Goal: Task Accomplishment & Management: Manage account settings

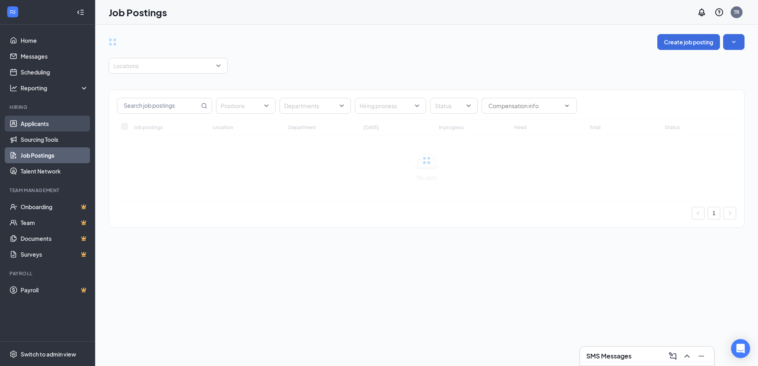
click at [25, 122] on link "Applicants" at bounding box center [55, 124] width 68 height 16
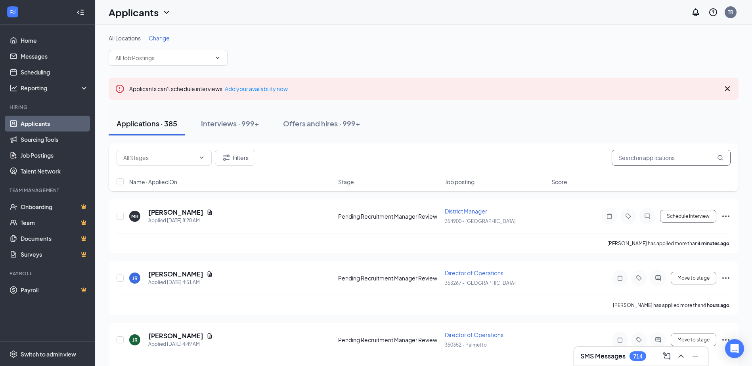
click at [631, 157] on input "text" at bounding box center [671, 158] width 119 height 16
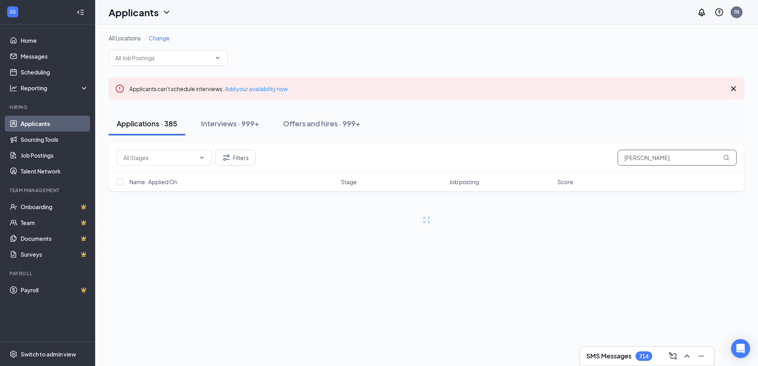
type input "[PERSON_NAME]"
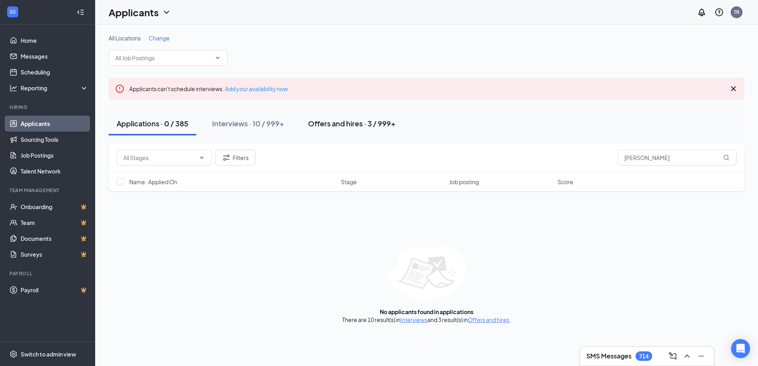
click at [344, 126] on div "Offers and hires · 3 / 999+" at bounding box center [352, 124] width 88 height 10
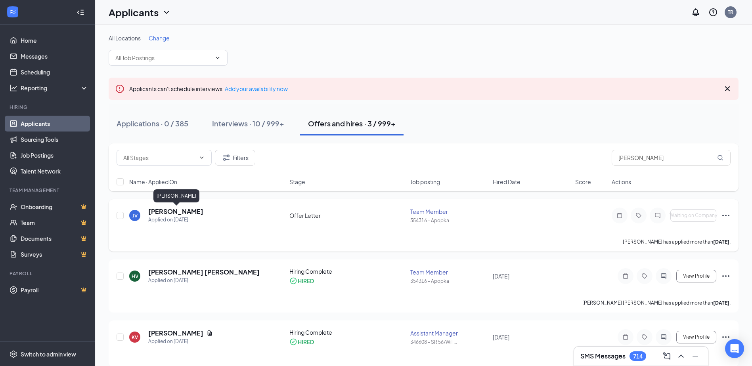
click at [185, 211] on h5 "[PERSON_NAME]" at bounding box center [175, 211] width 55 height 9
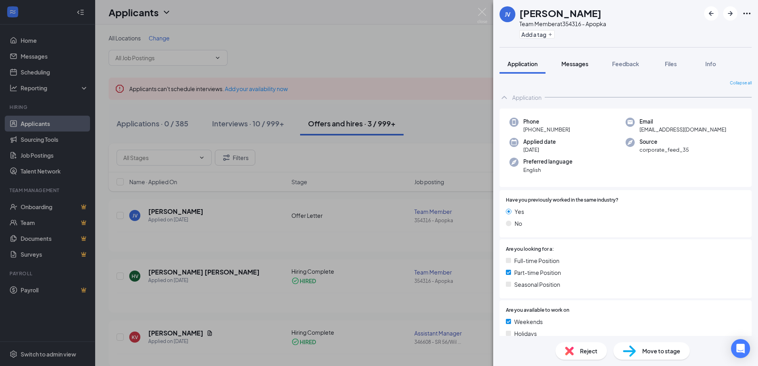
click at [574, 62] on span "Messages" at bounding box center [574, 63] width 27 height 7
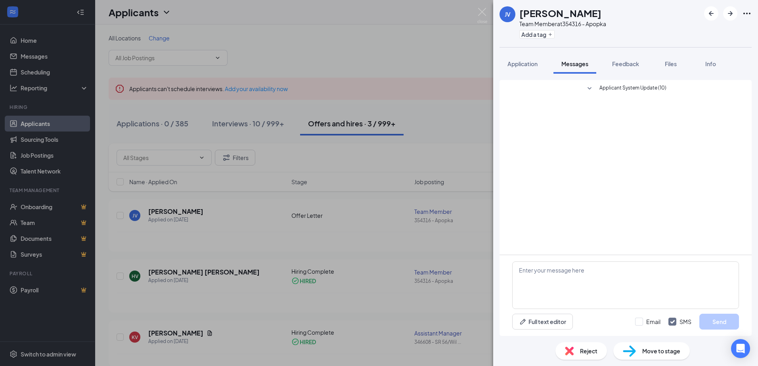
click at [588, 86] on icon "SmallChevronDown" at bounding box center [590, 89] width 10 height 10
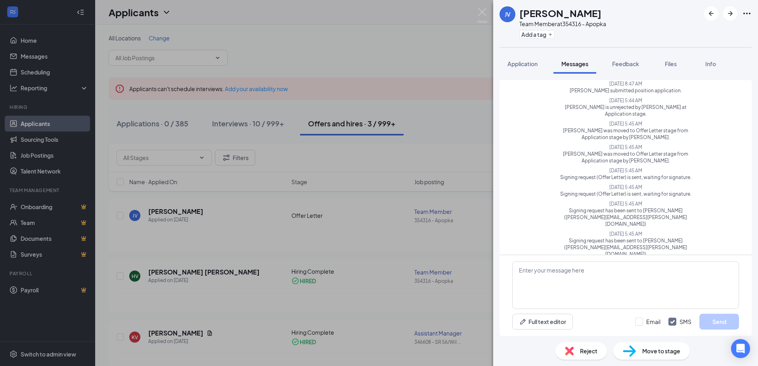
scroll to position [54, 0]
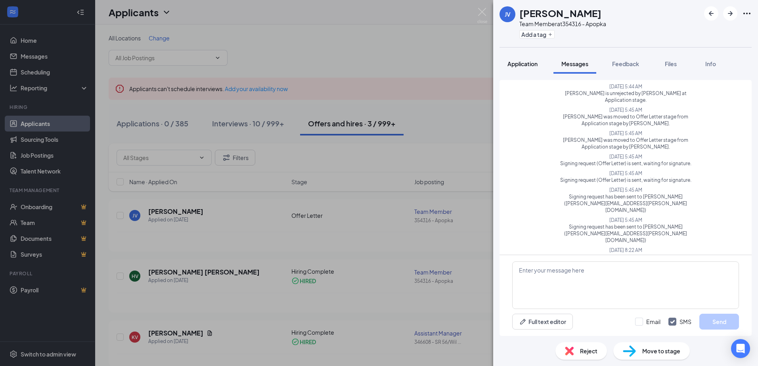
click at [520, 67] on span "Application" at bounding box center [522, 63] width 30 height 7
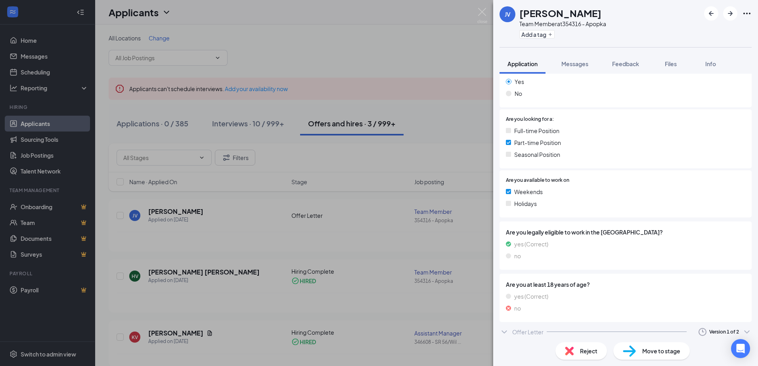
scroll to position [134, 0]
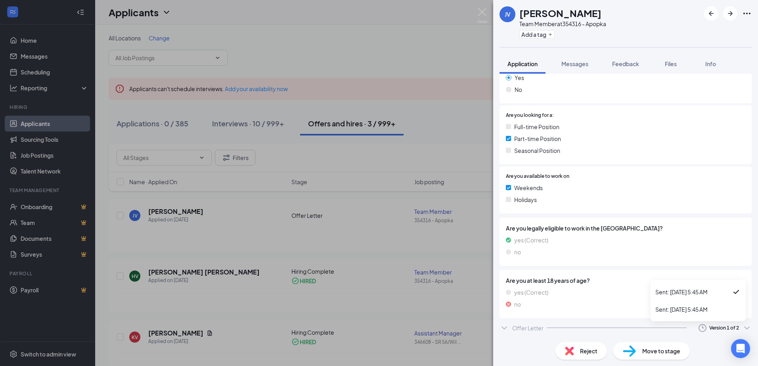
click at [709, 328] on div "Version 1 of 2" at bounding box center [724, 328] width 30 height 7
click at [684, 307] on div "Sent: [DATE] 5:45 AM" at bounding box center [698, 310] width 86 height 8
click at [507, 327] on icon "ChevronDown" at bounding box center [505, 329] width 10 height 10
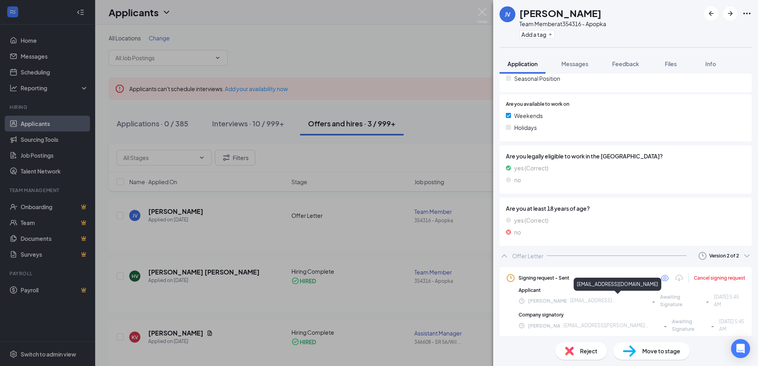
scroll to position [207, 0]
click at [696, 278] on div "Cancel signing request" at bounding box center [720, 277] width 52 height 7
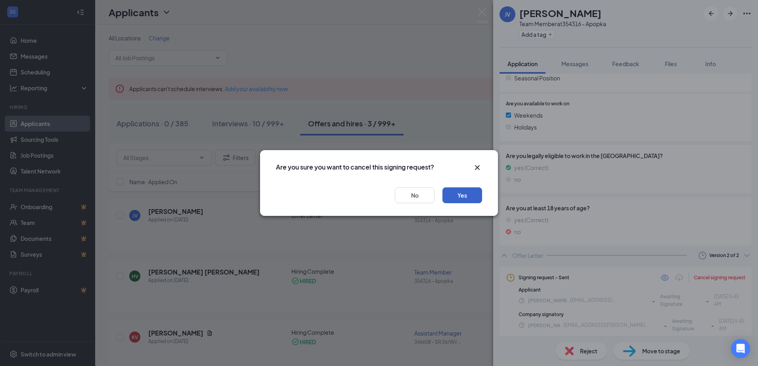
click at [462, 194] on button "Yes" at bounding box center [462, 196] width 40 height 16
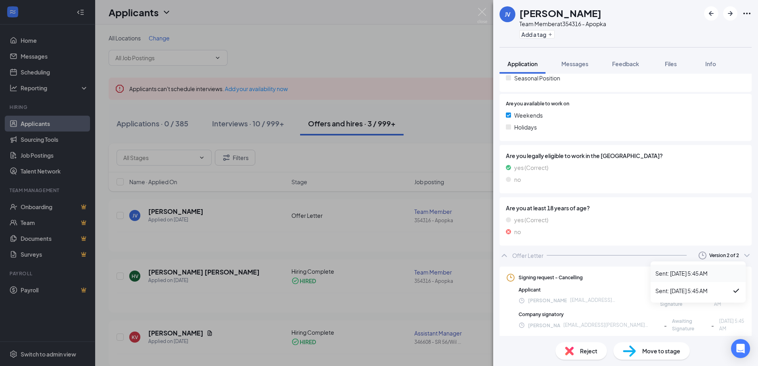
click at [701, 270] on div "Sent: [DATE] 5:45 AM" at bounding box center [698, 274] width 86 height 8
click at [699, 280] on div "Cancel signing request" at bounding box center [720, 277] width 52 height 7
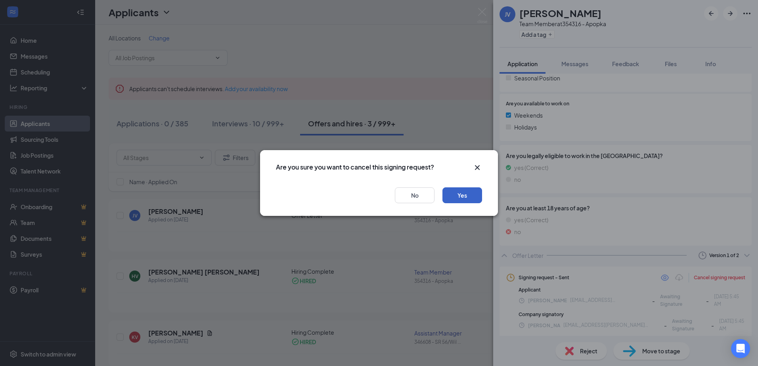
click at [470, 193] on button "Yes" at bounding box center [462, 196] width 40 height 16
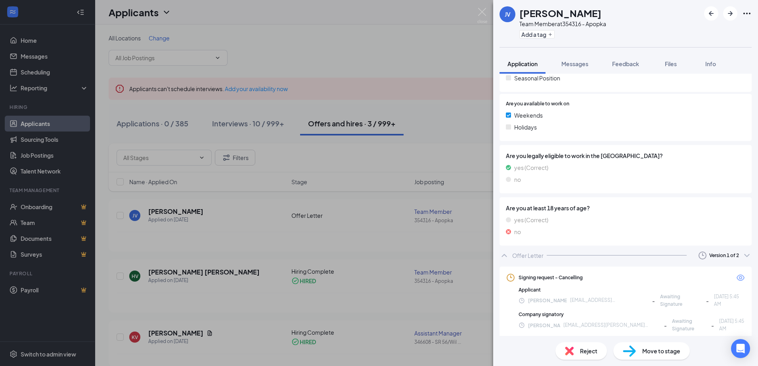
scroll to position [204, 0]
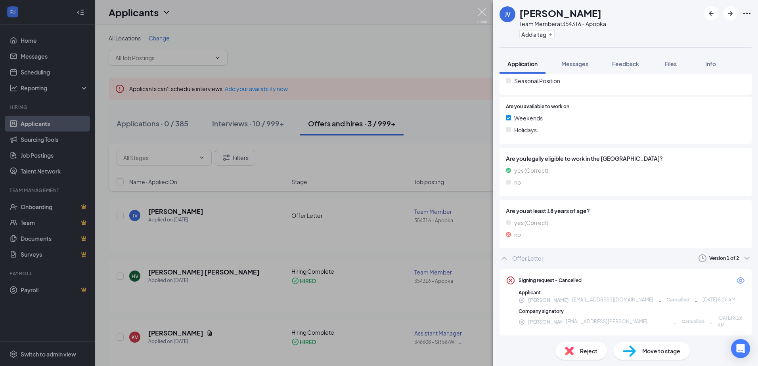
click at [483, 13] on img at bounding box center [482, 15] width 10 height 15
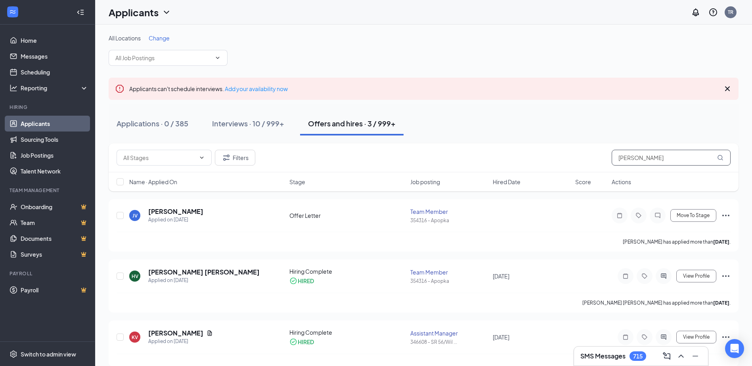
drag, startPoint x: 637, startPoint y: 157, endPoint x: 552, endPoint y: 156, distance: 84.5
click at [553, 156] on div "Filters [PERSON_NAME]" at bounding box center [424, 158] width 614 height 16
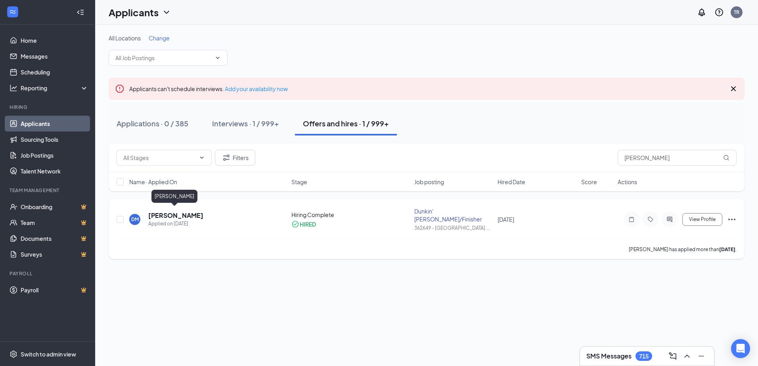
click at [180, 211] on h5 "[PERSON_NAME]" at bounding box center [175, 215] width 55 height 9
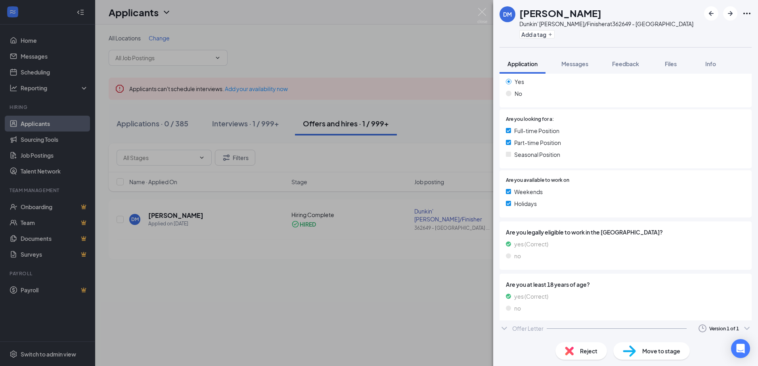
scroll to position [153, 0]
click at [515, 334] on div "Offer Letter Version 1 of 1" at bounding box center [626, 332] width 252 height 16
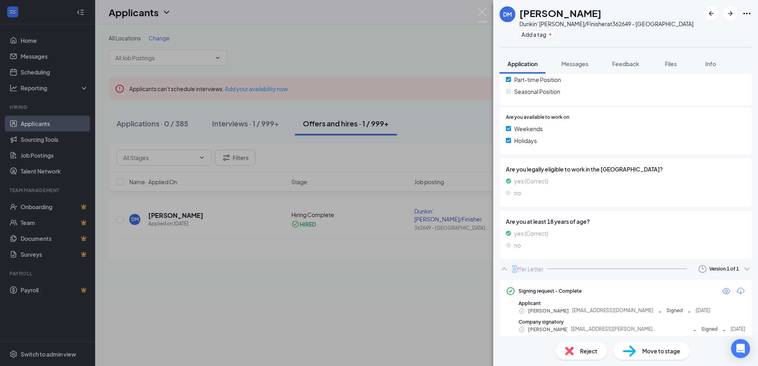
scroll to position [219, 0]
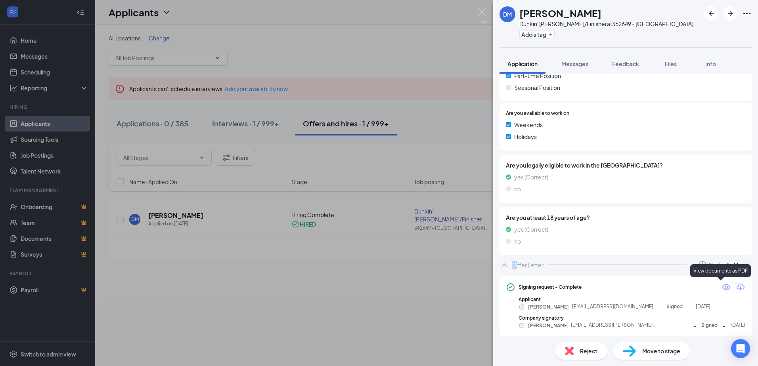
click at [722, 289] on icon "Eye" at bounding box center [727, 288] width 10 height 10
click at [483, 10] on img at bounding box center [482, 15] width 10 height 15
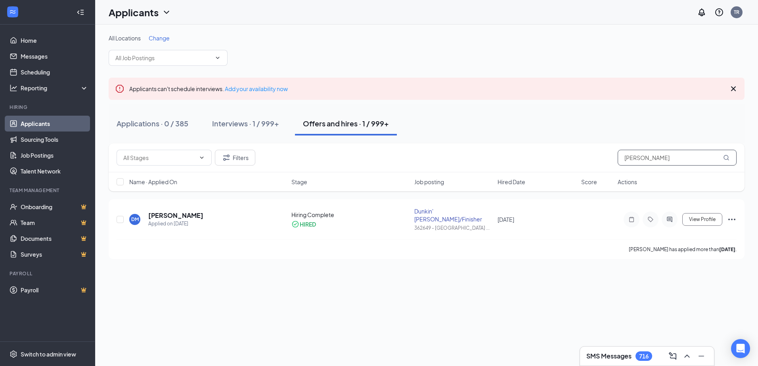
drag, startPoint x: 683, startPoint y: 155, endPoint x: 597, endPoint y: 159, distance: 85.3
click at [597, 159] on div "Filters [PERSON_NAME]" at bounding box center [427, 158] width 620 height 16
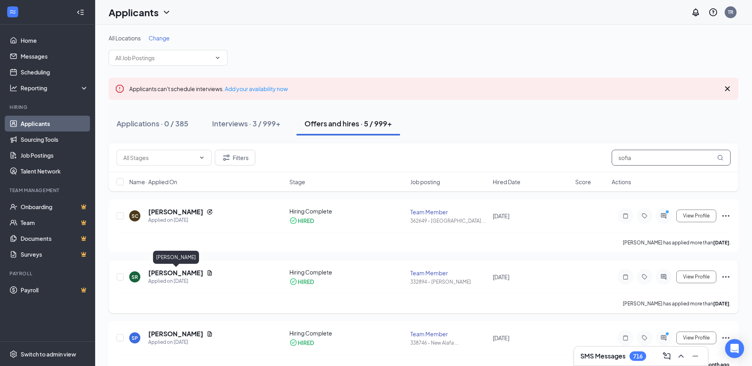
type input "sofia"
click at [174, 273] on h5 "[PERSON_NAME]" at bounding box center [175, 273] width 55 height 9
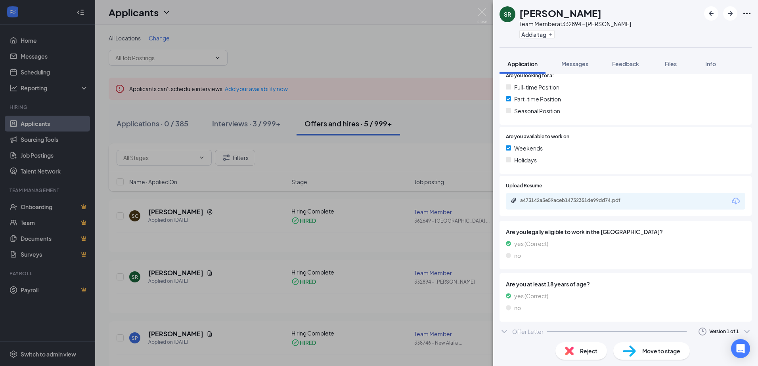
scroll to position [174, 0]
click at [521, 331] on div "Offer Letter" at bounding box center [527, 331] width 31 height 8
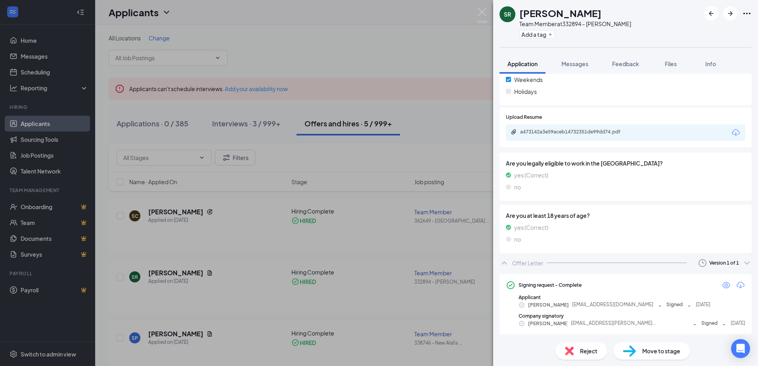
scroll to position [243, 0]
click at [722, 287] on icon "Eye" at bounding box center [726, 284] width 8 height 6
